Goal: Find contact information: Find contact information

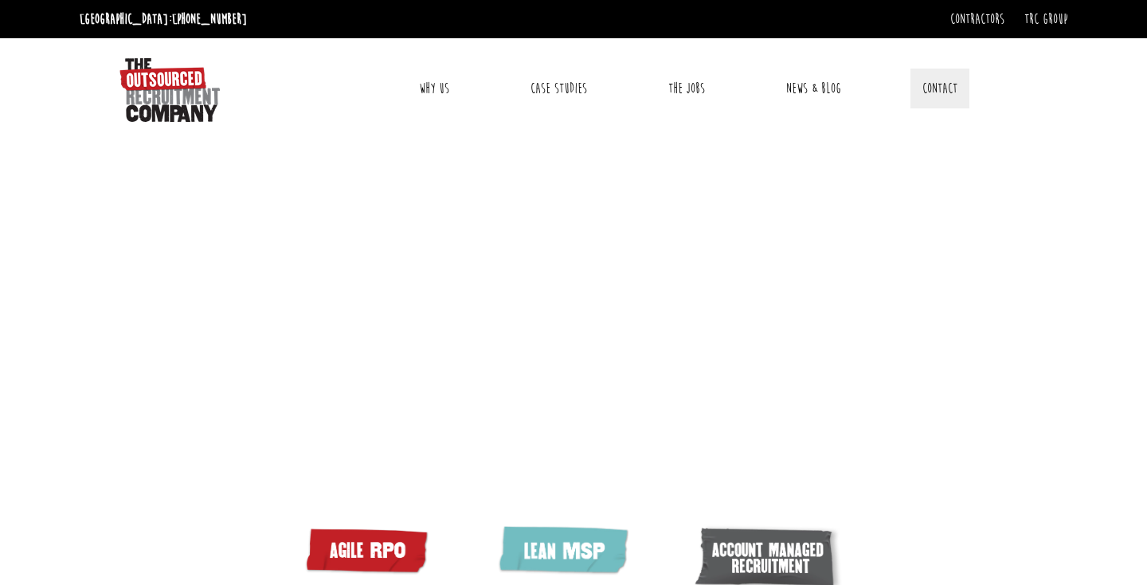
click at [938, 89] on link "Contact" at bounding box center [939, 88] width 59 height 40
click at [943, 80] on link "Contact" at bounding box center [939, 88] width 59 height 40
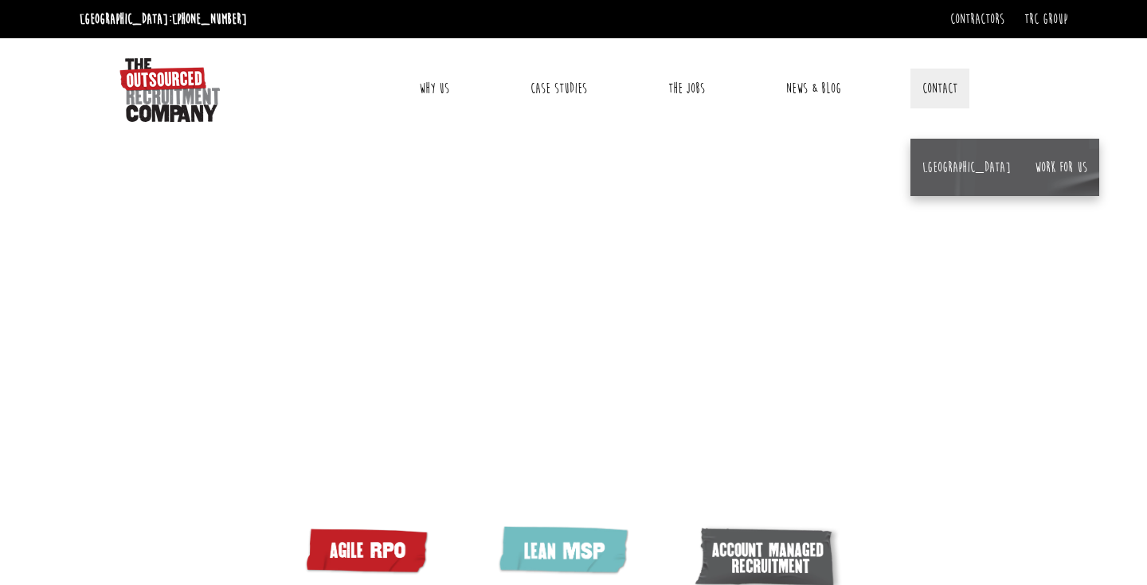
click at [943, 80] on link "Contact" at bounding box center [939, 88] width 59 height 40
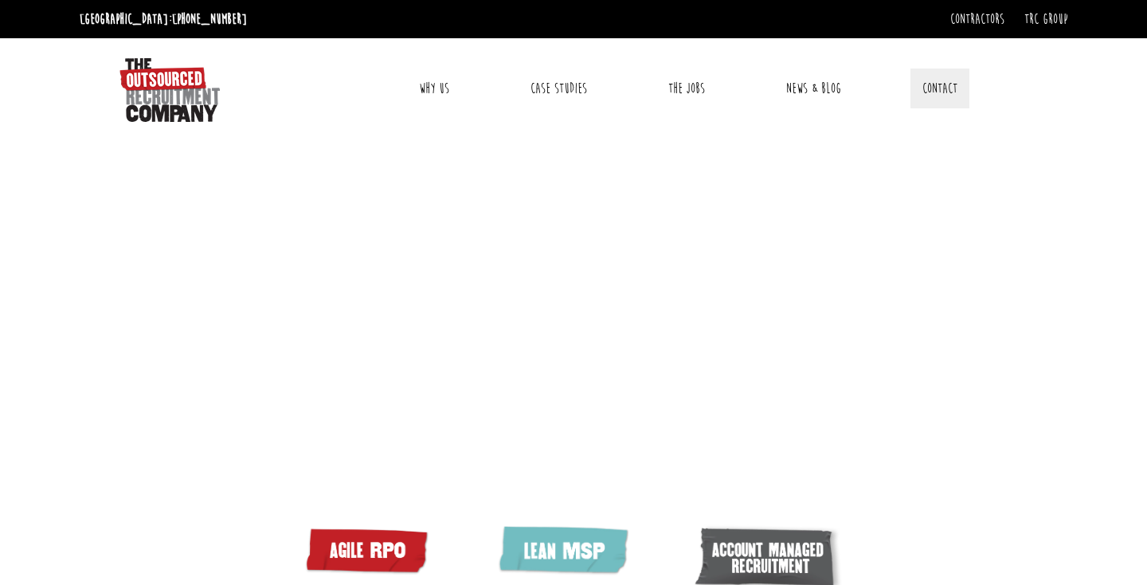
click at [939, 96] on link "Contact" at bounding box center [939, 88] width 59 height 40
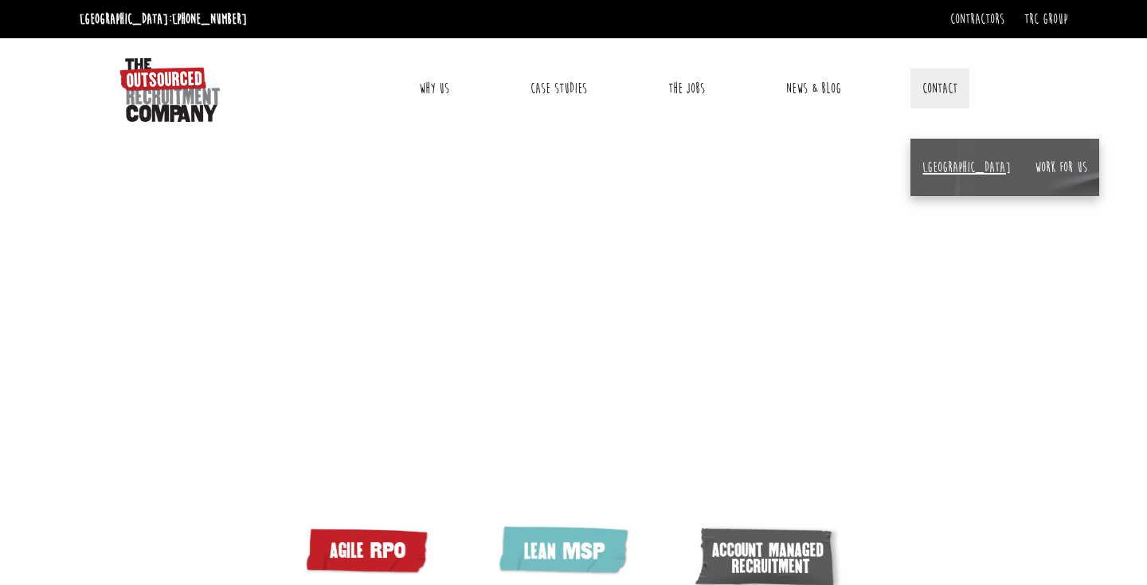
click at [937, 159] on link "[GEOGRAPHIC_DATA]" at bounding box center [966, 168] width 88 height 18
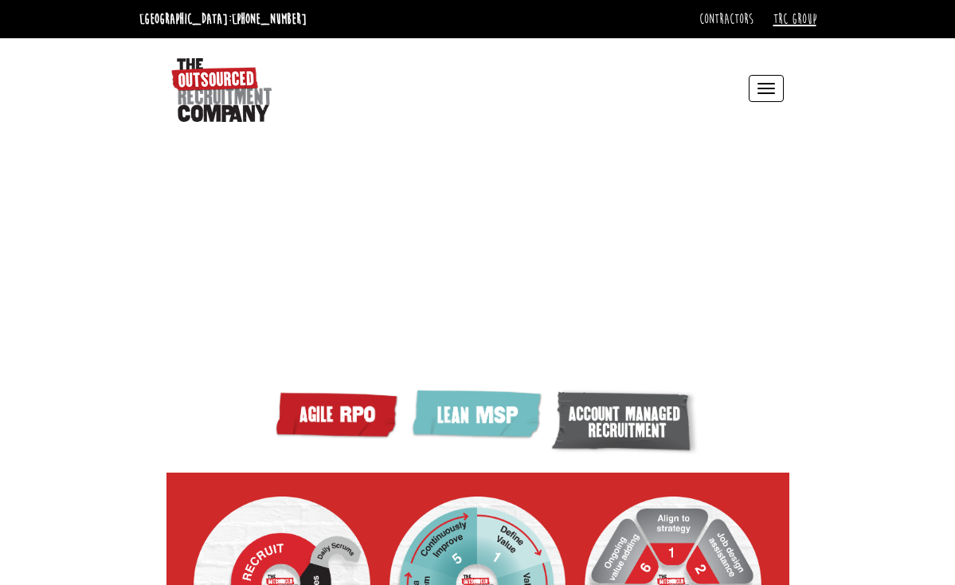
click at [803, 19] on link "TRC Group" at bounding box center [794, 19] width 43 height 18
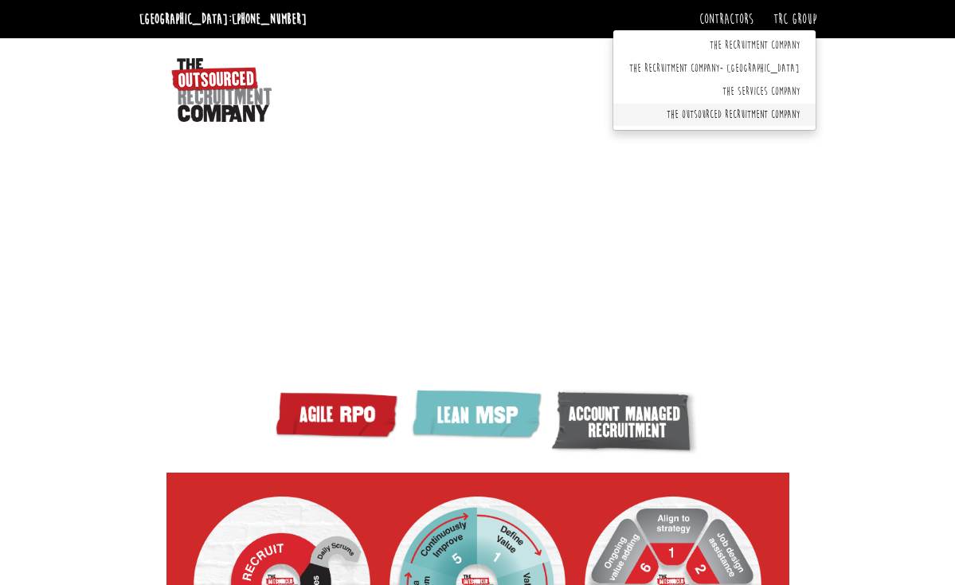
click at [753, 111] on link "The Outsourced Recruitment Company" at bounding box center [714, 115] width 202 height 23
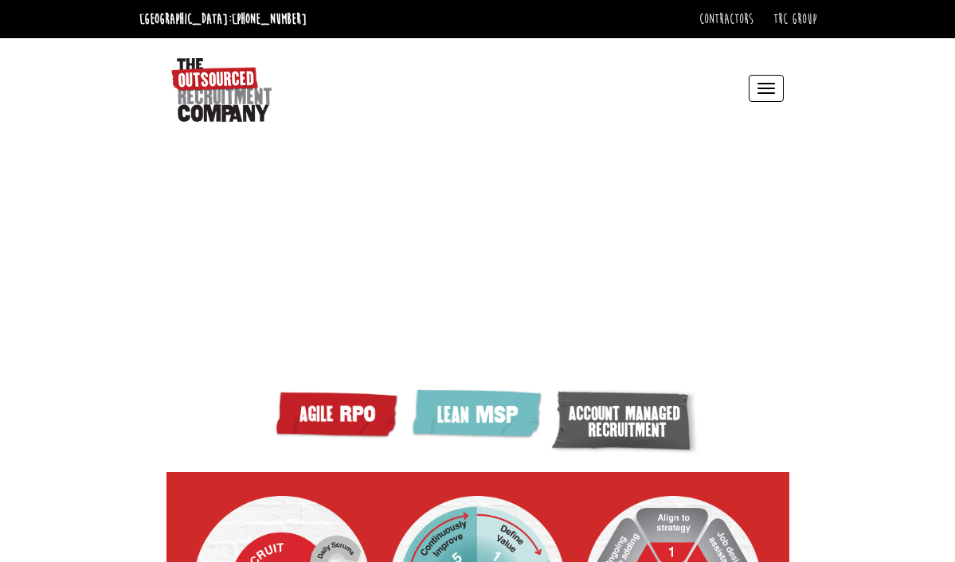
drag, startPoint x: 285, startPoint y: 120, endPoint x: 181, endPoint y: 67, distance: 117.2
click at [181, 67] on div at bounding box center [243, 88] width 144 height 68
click at [768, 89] on button "Toggle navigation" at bounding box center [766, 88] width 35 height 27
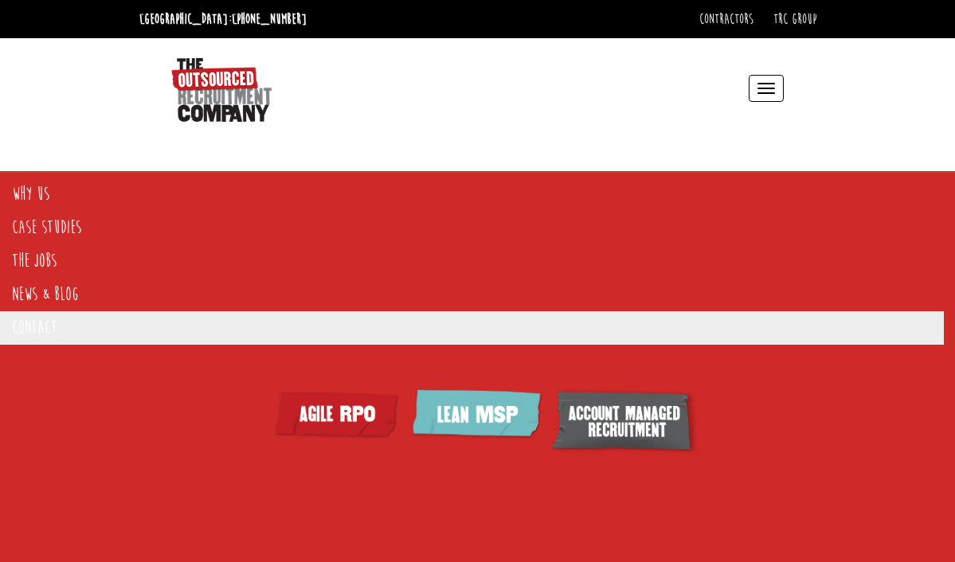
click at [41, 324] on link "Contact" at bounding box center [472, 327] width 944 height 33
click at [50, 330] on link "Contact" at bounding box center [472, 327] width 944 height 33
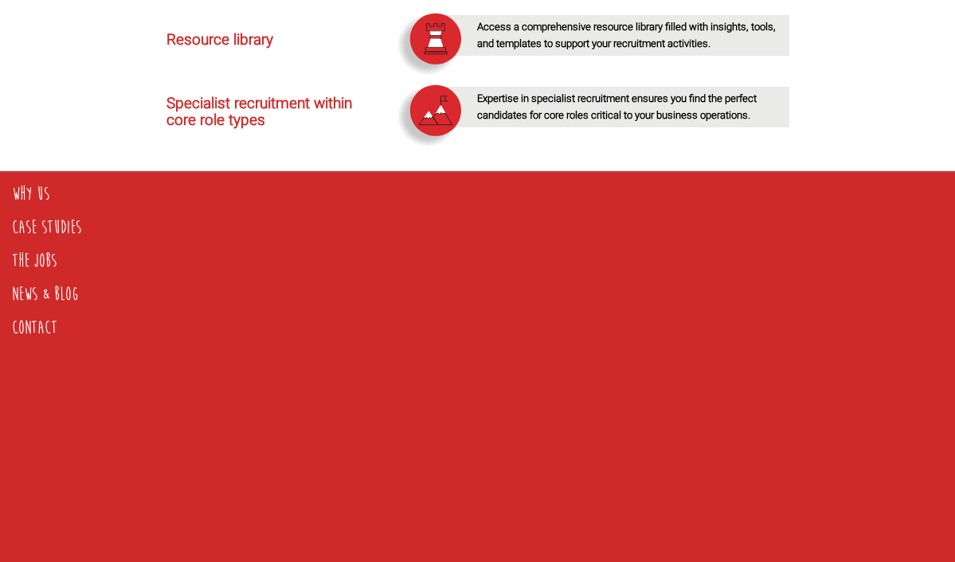
scroll to position [4104, 0]
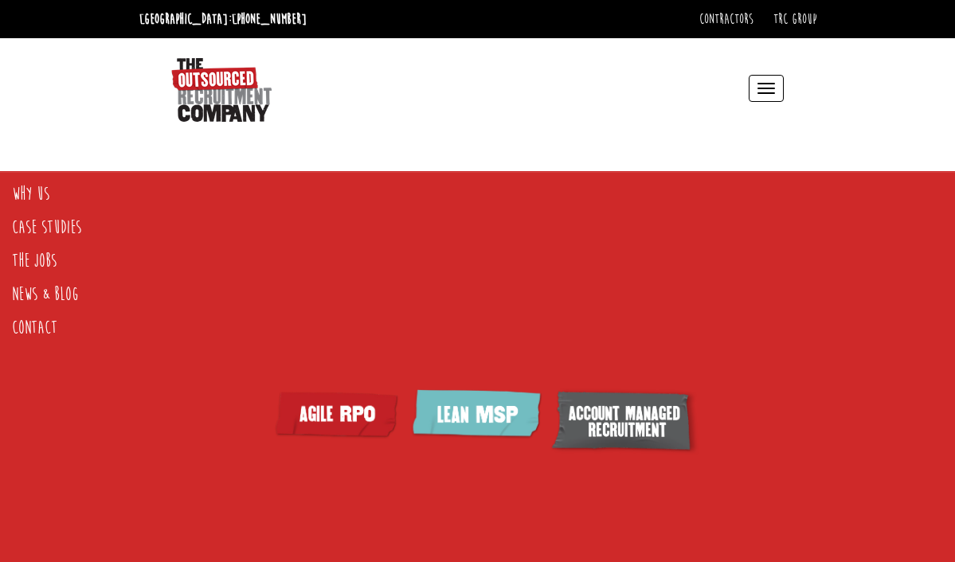
scroll to position [0, 0]
